Goal: Transaction & Acquisition: Subscribe to service/newsletter

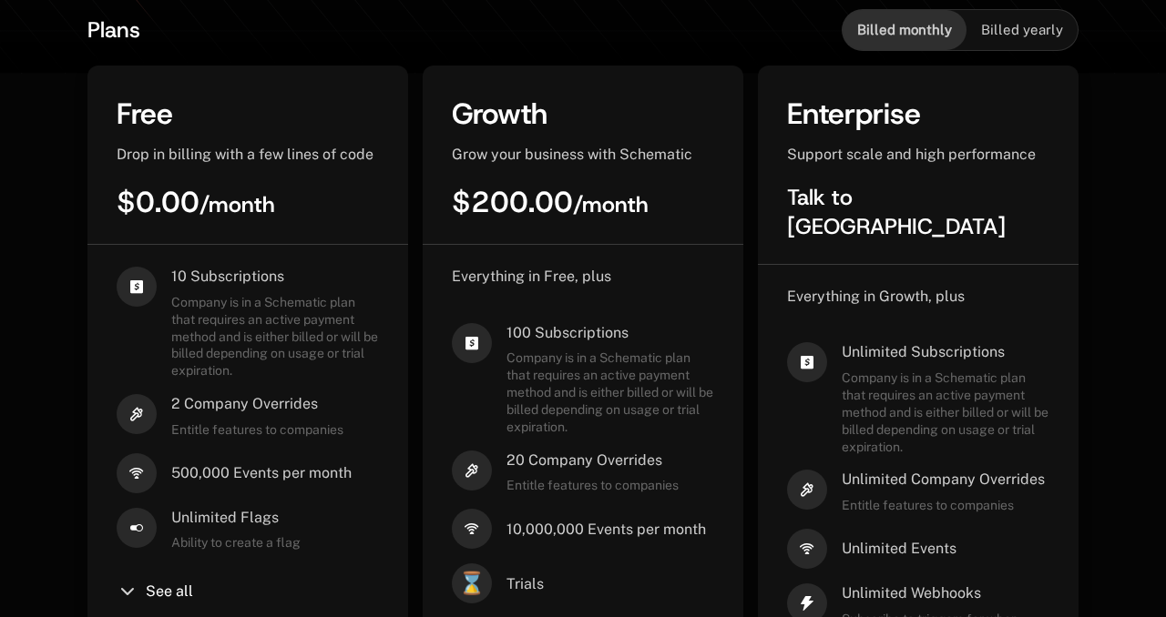
click at [707, 165] on div "Grow your business with Schematic" at bounding box center [583, 155] width 262 height 20
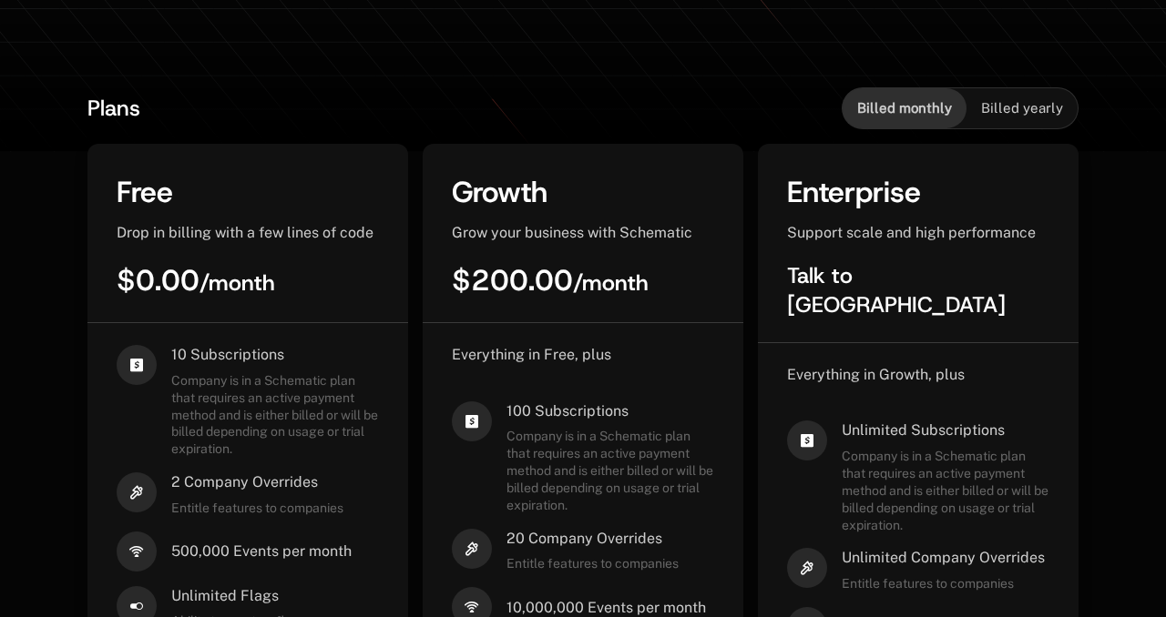
scroll to position [250, 0]
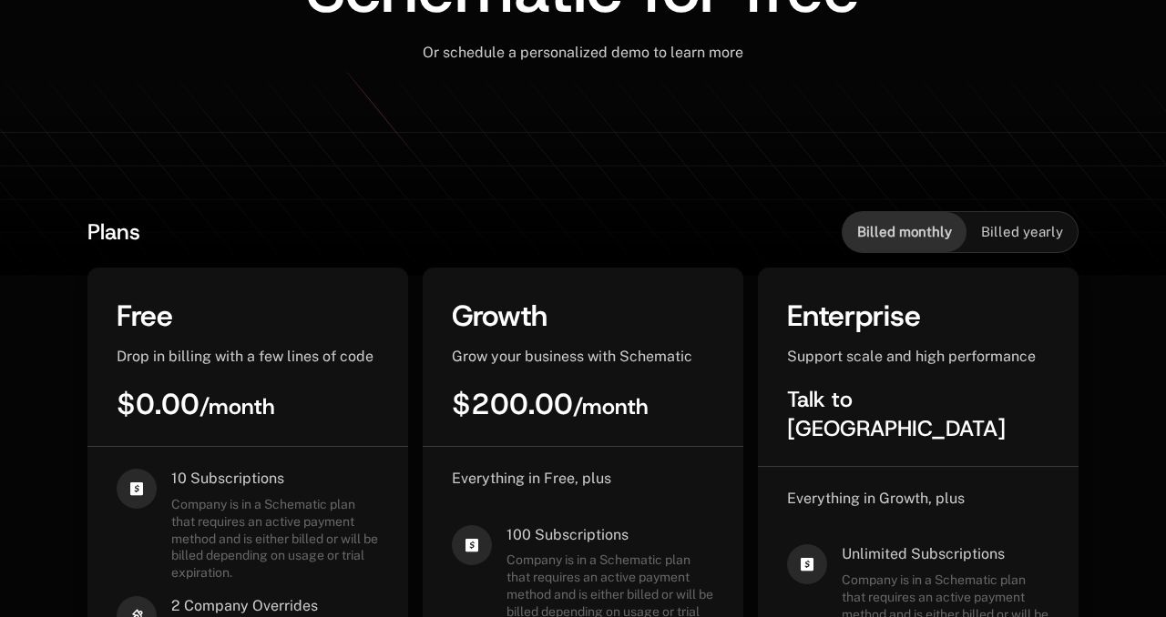
click at [1022, 217] on div "Billed yearly" at bounding box center [1021, 232] width 111 height 40
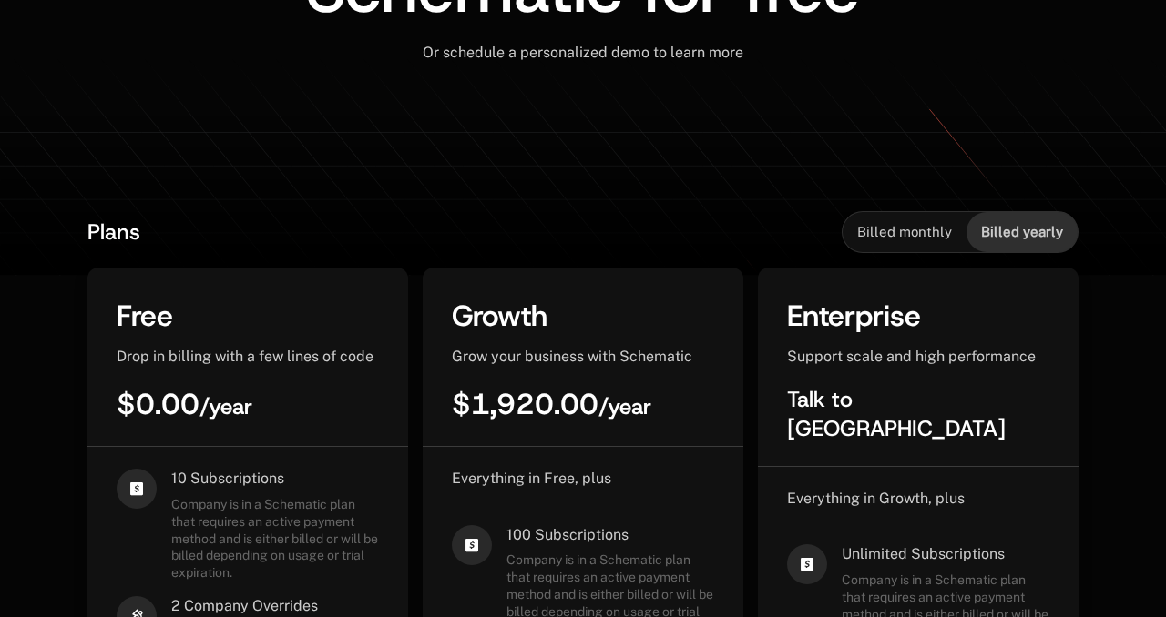
click at [911, 226] on span "Billed monthly" at bounding box center [904, 232] width 95 height 18
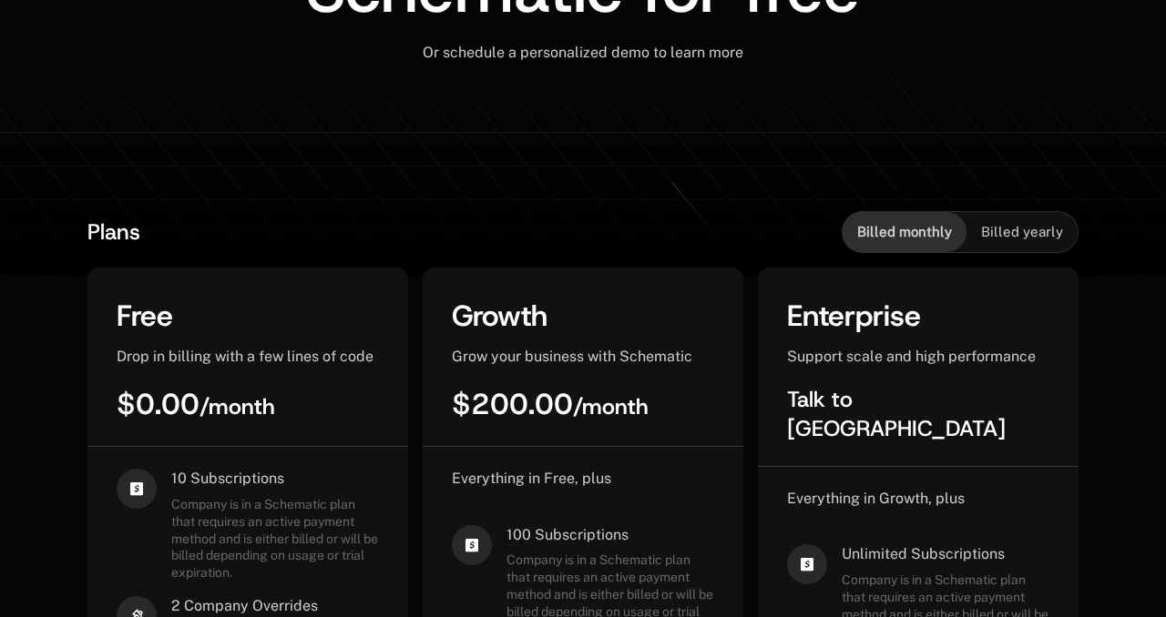
click at [1023, 231] on span "Billed yearly" at bounding box center [1022, 232] width 82 height 18
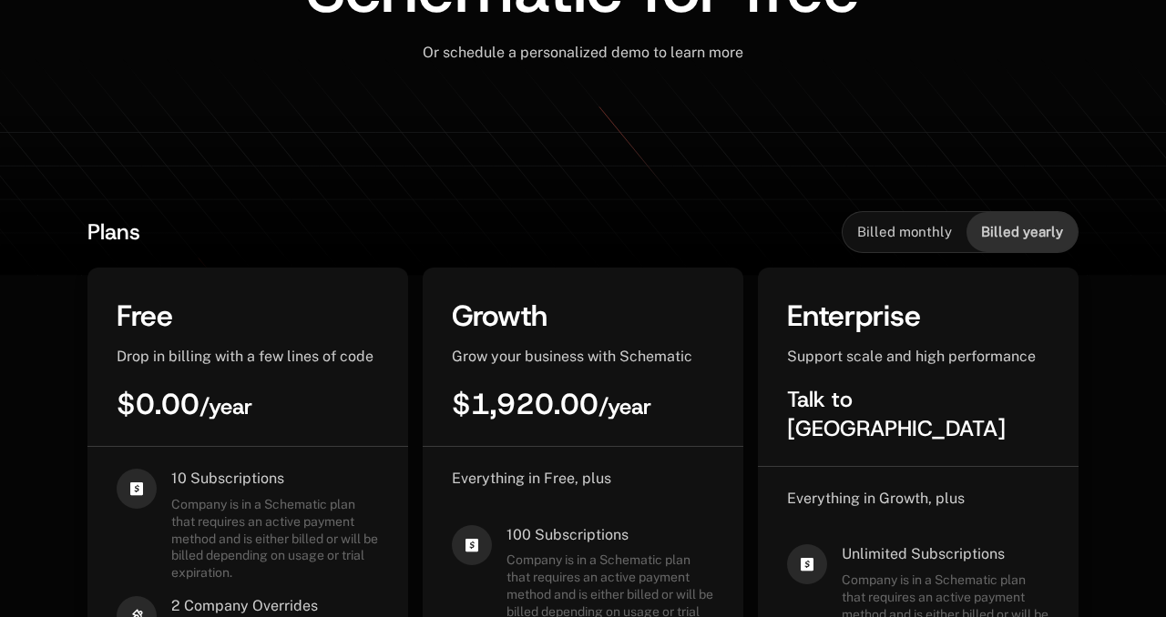
click at [913, 223] on span "Billed monthly" at bounding box center [904, 232] width 95 height 18
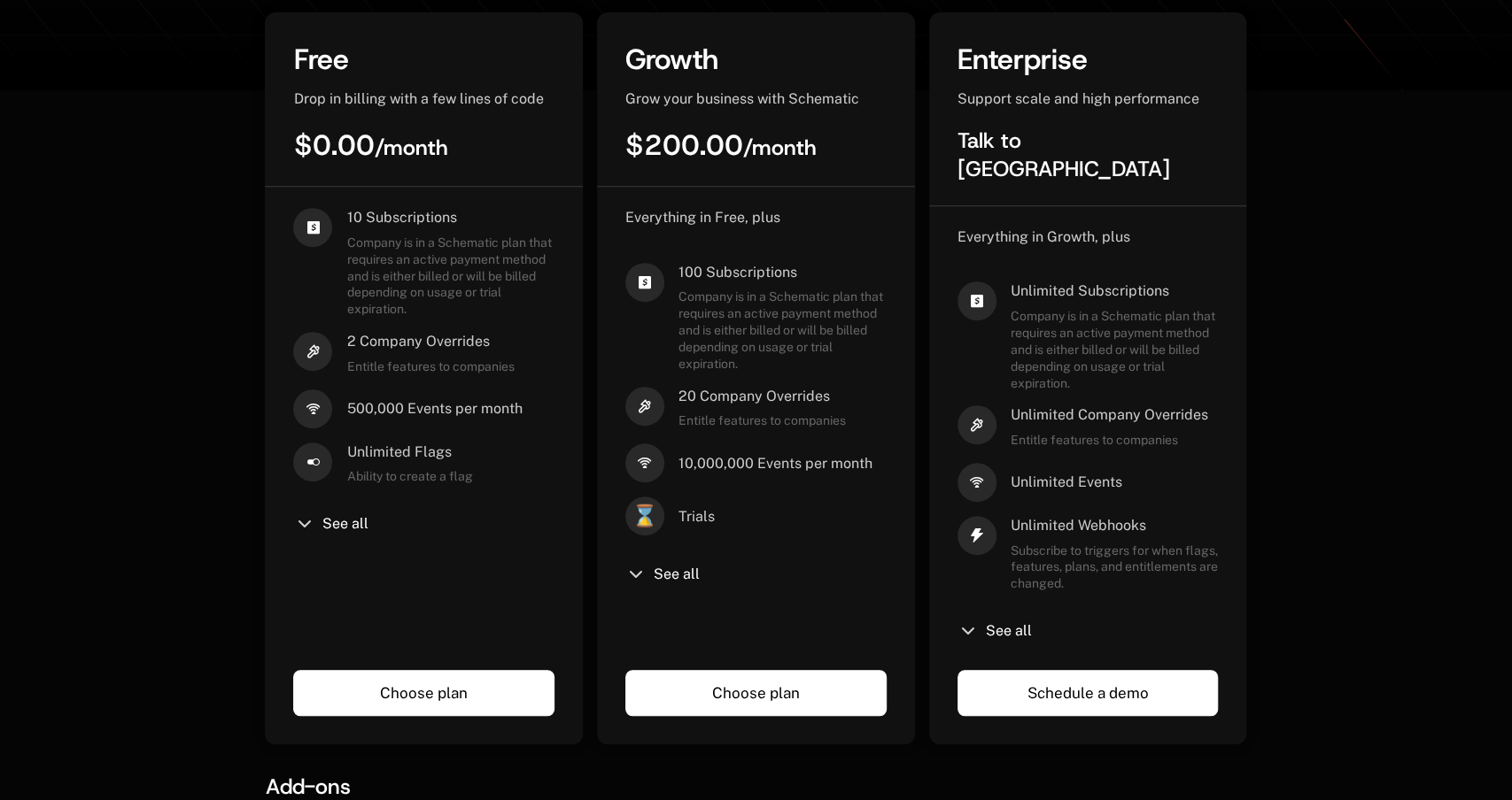
scroll to position [521, 0]
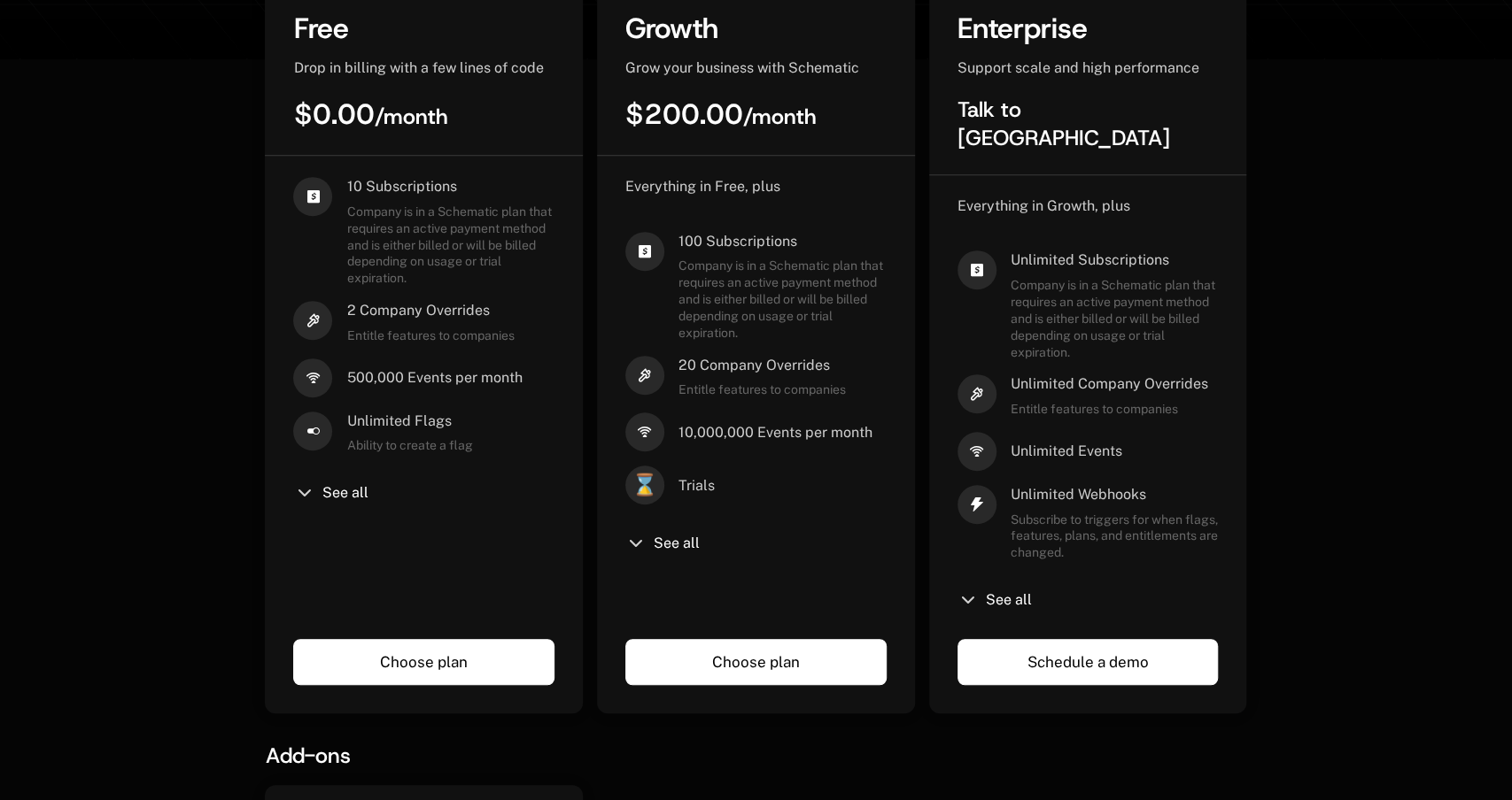
click at [663, 552] on div "See all" at bounding box center [756, 543] width 262 height 21
click at [663, 551] on div "See all" at bounding box center [756, 543] width 262 height 21
click at [663, 548] on span "See all" at bounding box center [676, 543] width 46 height 15
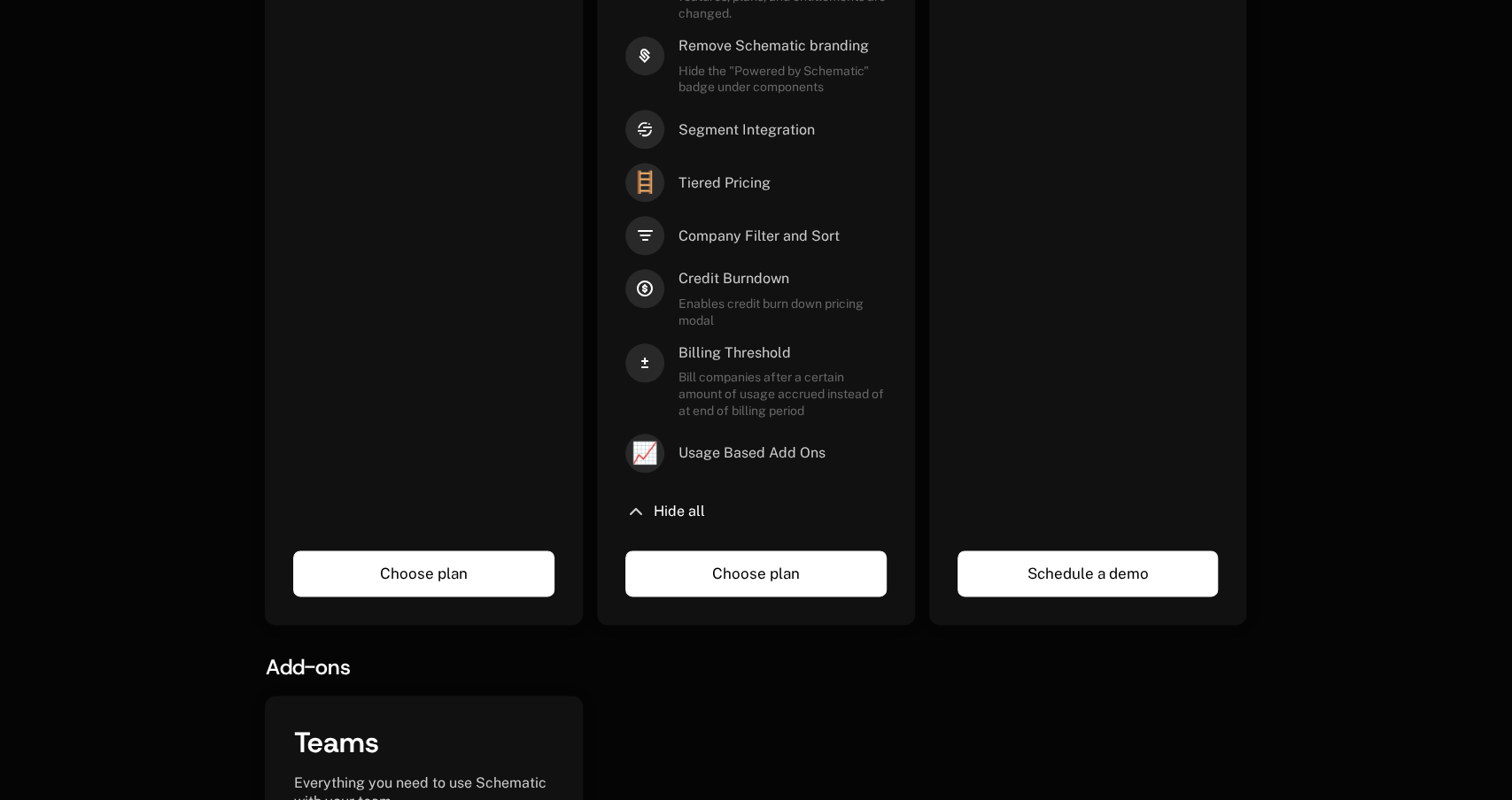
scroll to position [1257, 0]
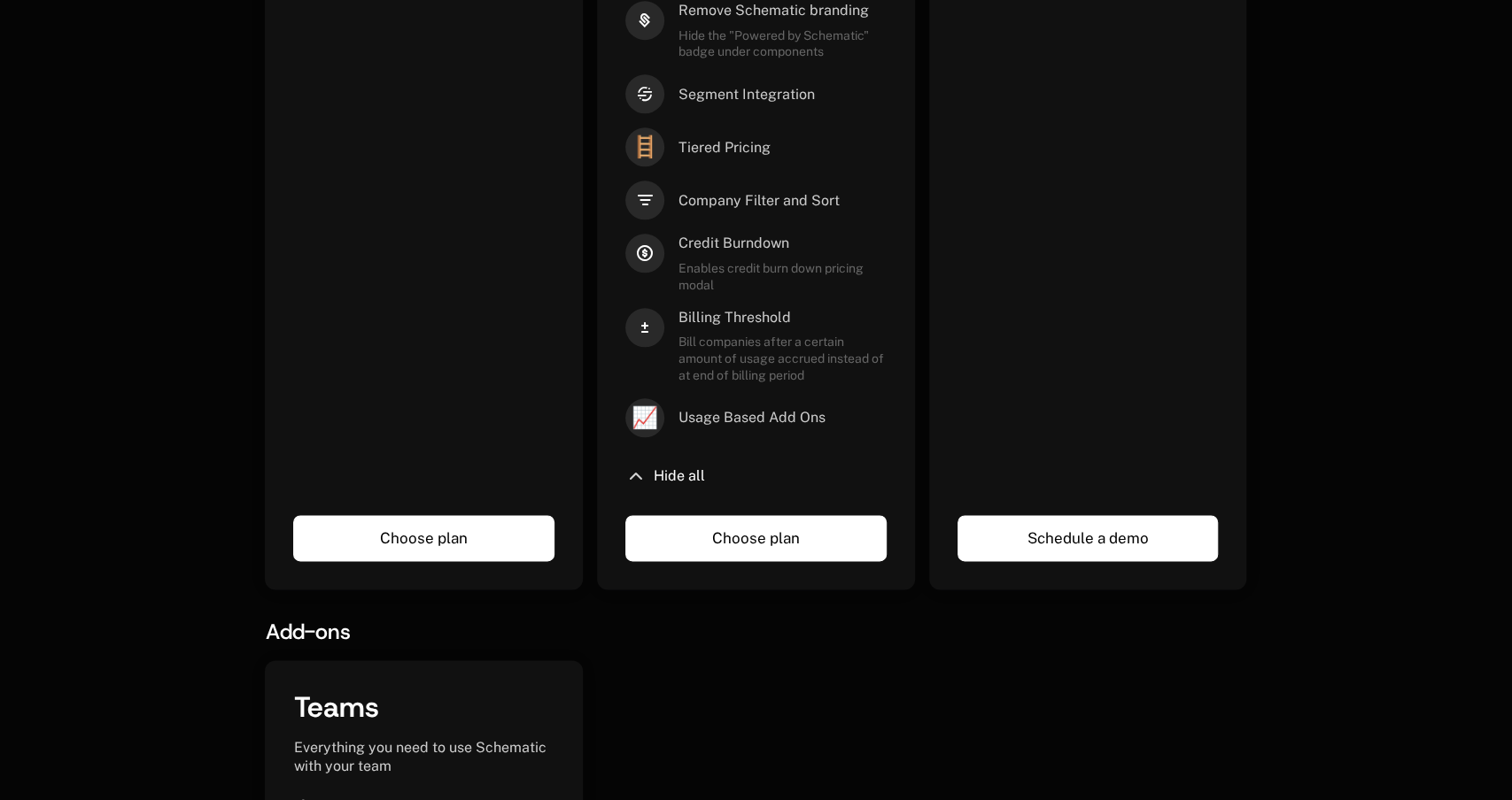
click at [643, 474] on icon at bounding box center [636, 476] width 21 height 21
click at [640, 477] on icon at bounding box center [636, 476] width 21 height 21
click at [637, 477] on icon at bounding box center [636, 476] width 21 height 21
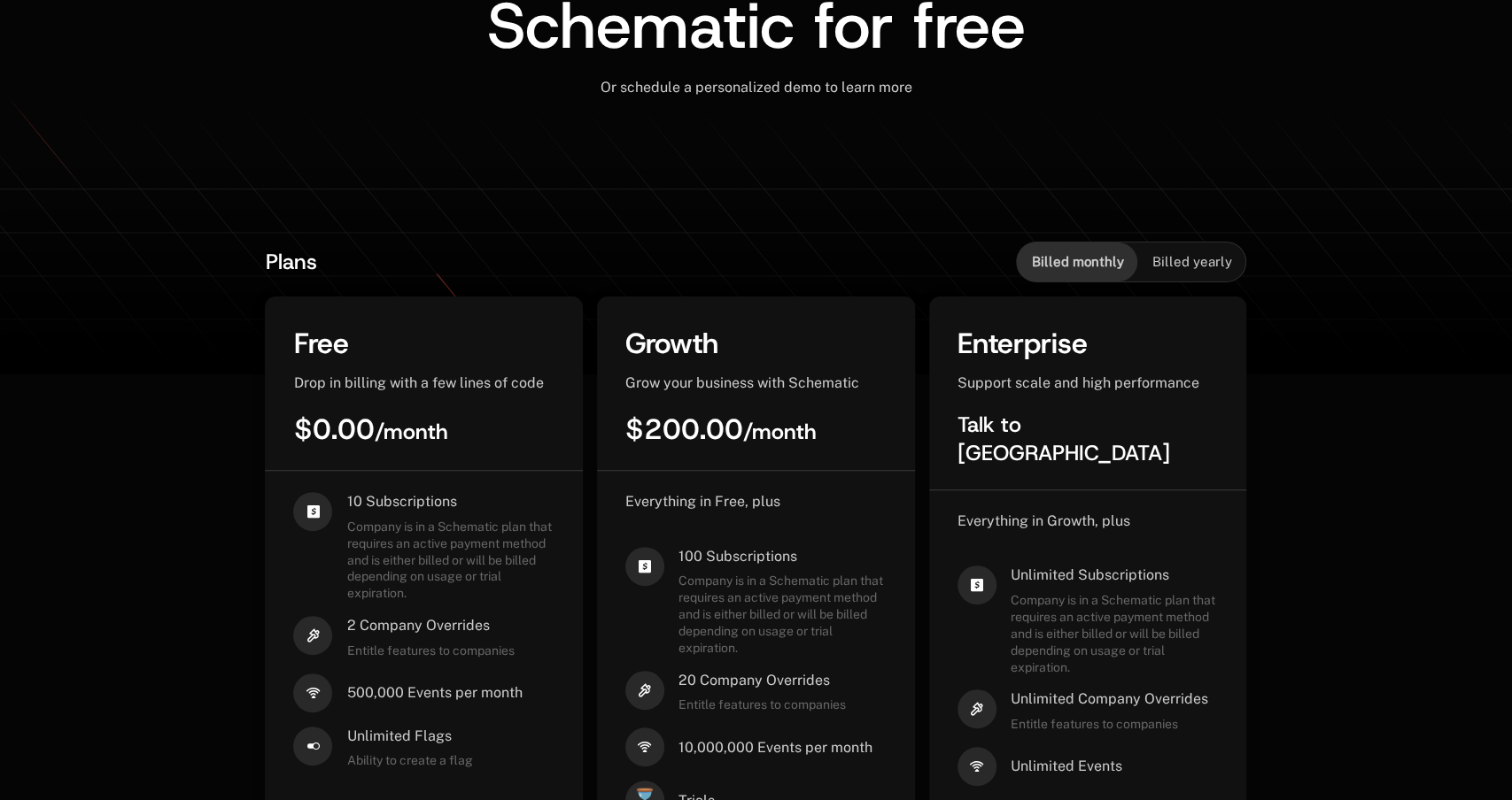
scroll to position [196, 0]
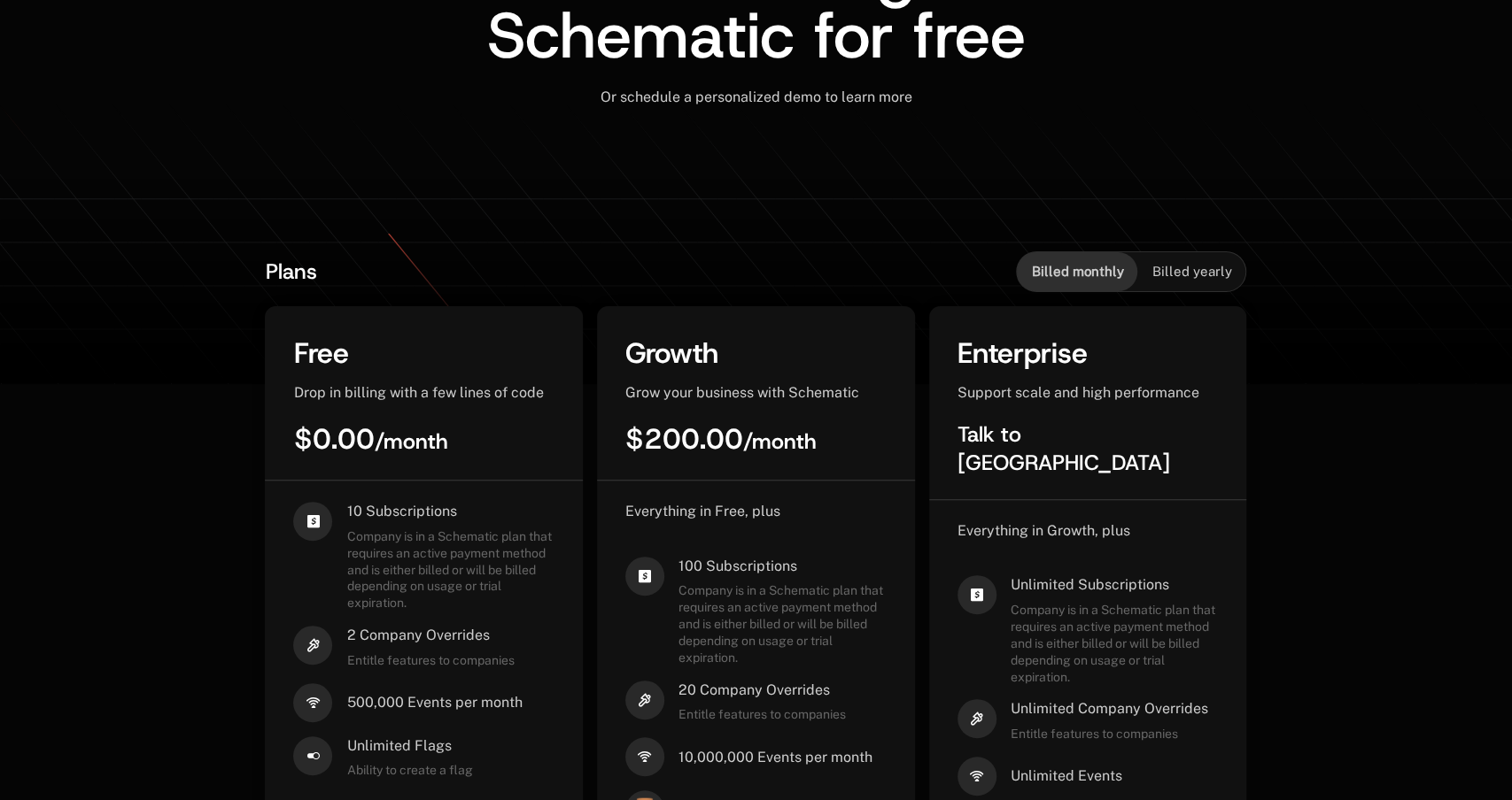
click at [1175, 287] on div "Billed yearly" at bounding box center [1190, 272] width 108 height 39
click at [1076, 294] on div "Plans Billed monthly Billed yearly Free Drop in billing with a few lines of cod…" at bounding box center [755, 645] width 981 height 787
click at [1022, 279] on div "Plans Billed monthly Billed yearly" at bounding box center [755, 272] width 981 height 41
click at [1052, 278] on span "Billed monthly" at bounding box center [1076, 271] width 92 height 17
click at [1197, 278] on span "Billed yearly" at bounding box center [1191, 271] width 80 height 17
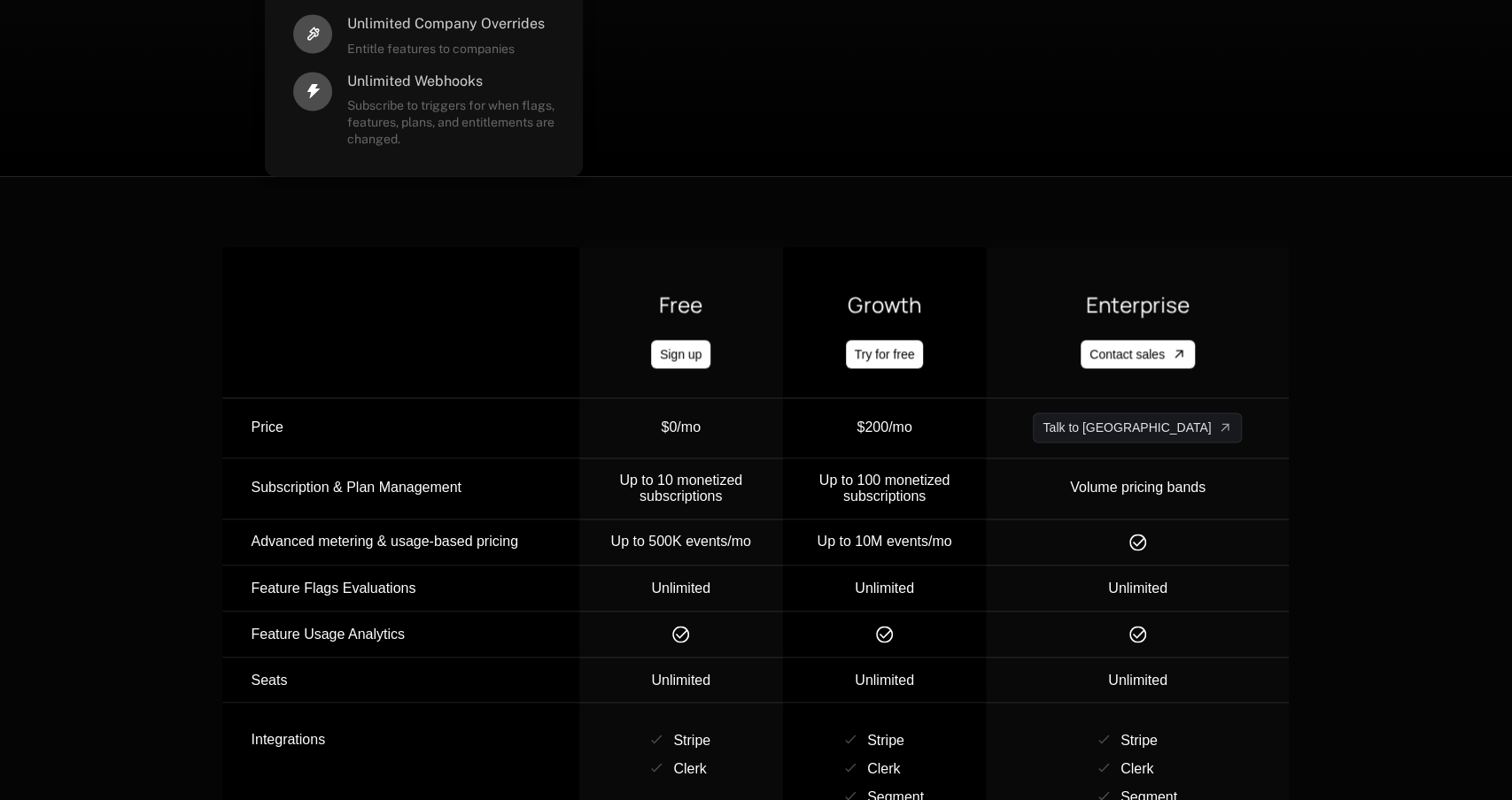
scroll to position [1729, 0]
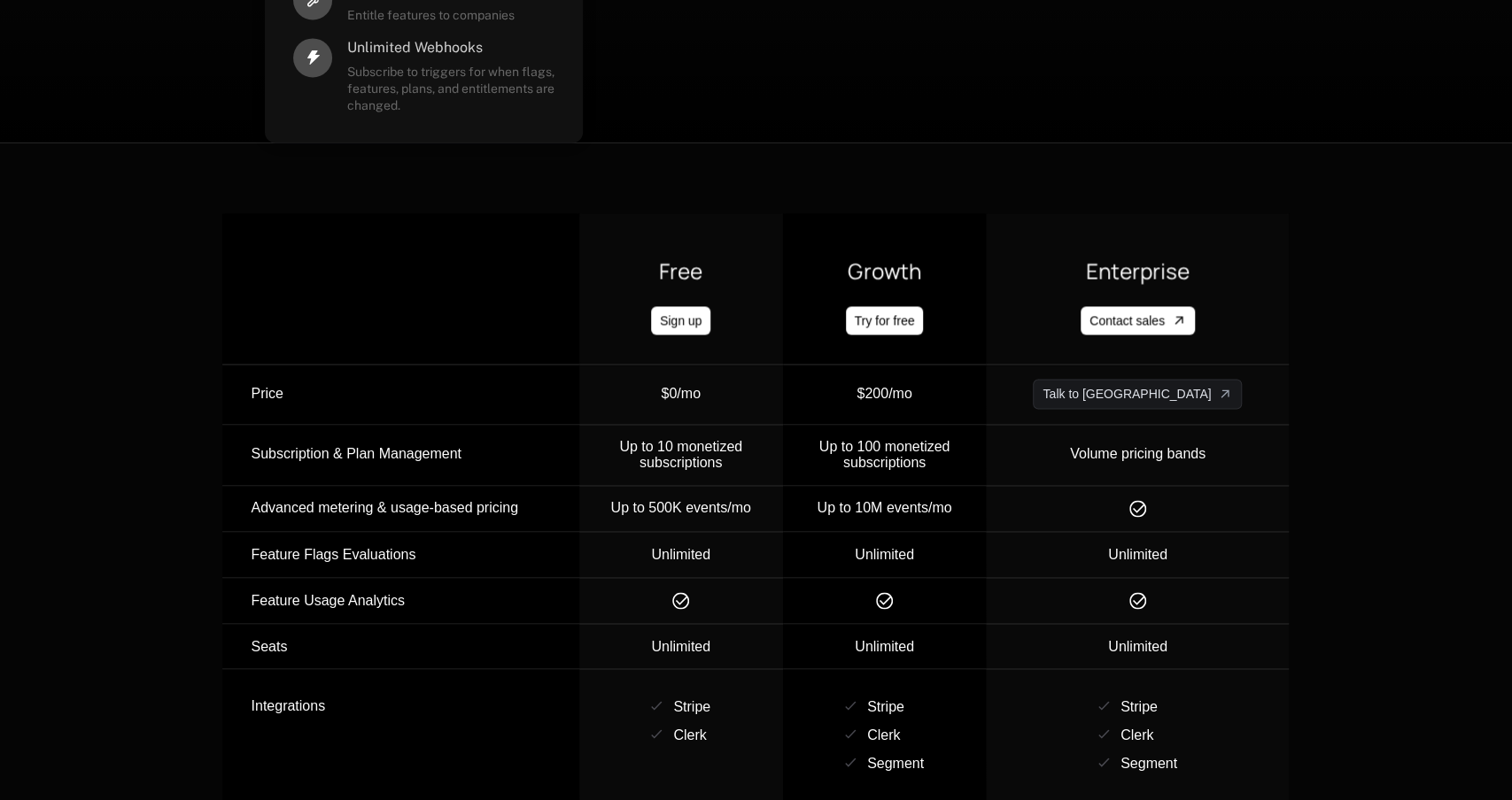
click at [905, 257] on div "Growth Try for free" at bounding box center [884, 296] width 145 height 78
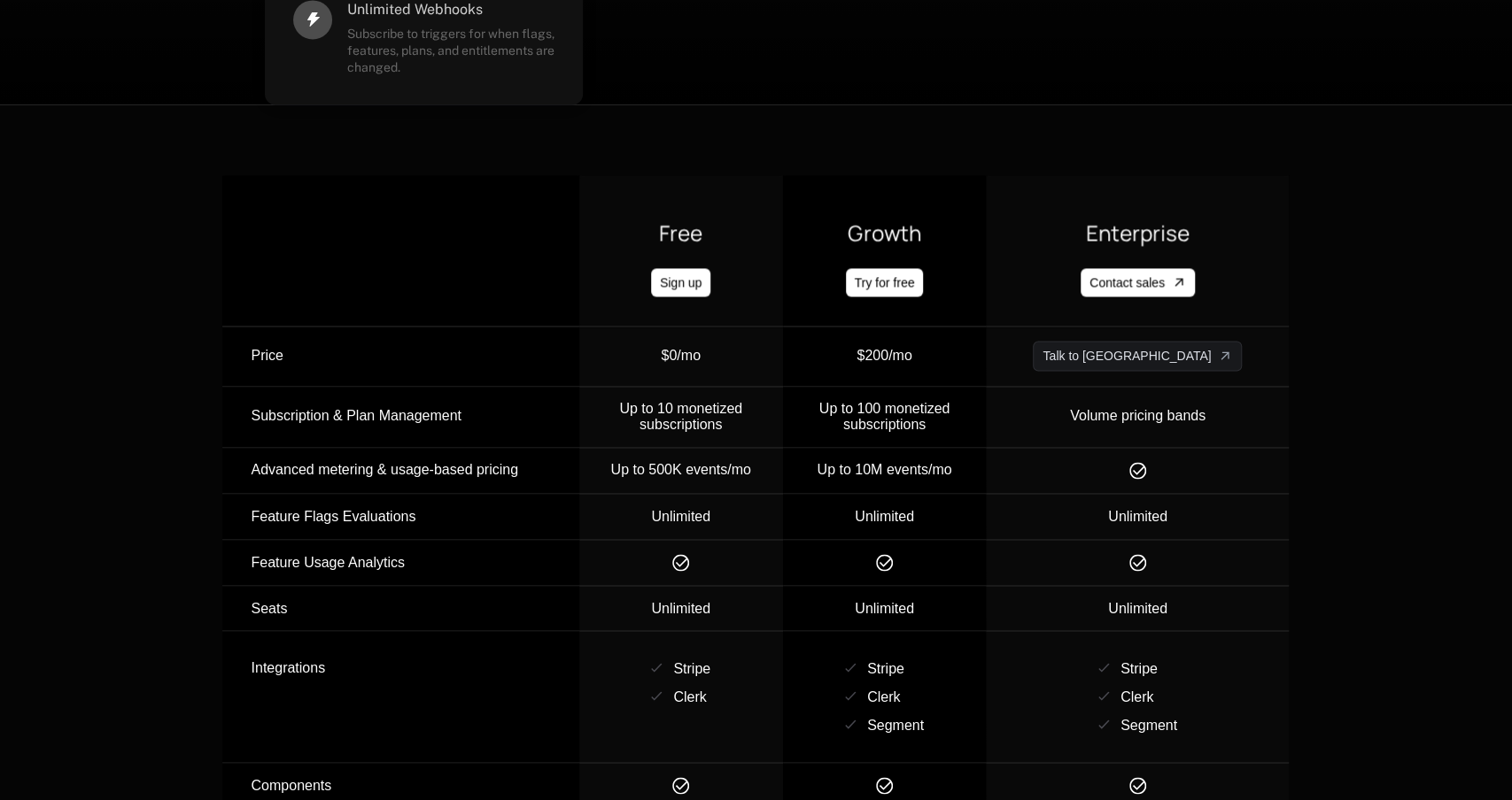
scroll to position [1769, 0]
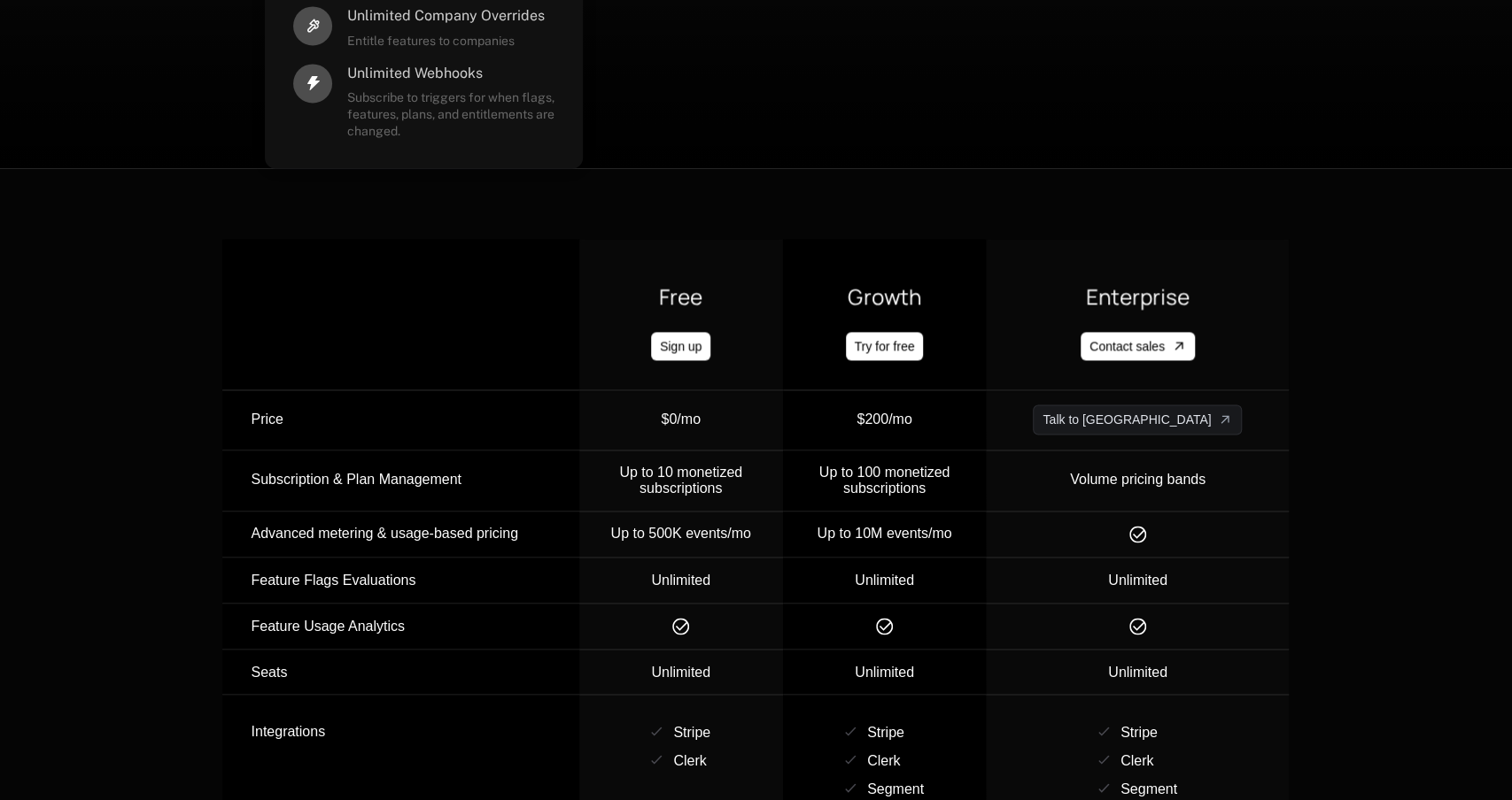
scroll to position [1700, 0]
